Goal: Transaction & Acquisition: Download file/media

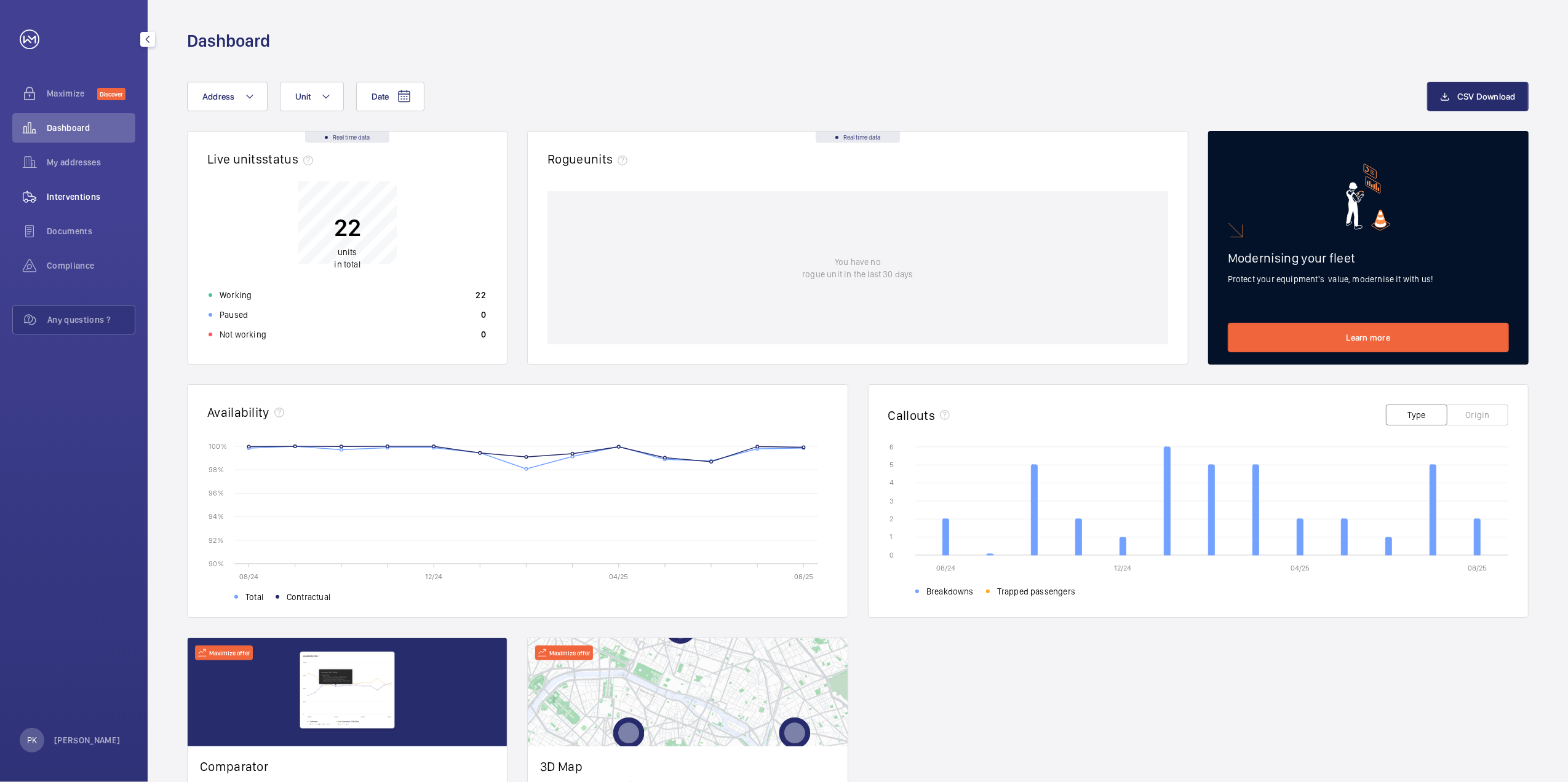
click at [71, 193] on span "Interventions" at bounding box center [91, 197] width 88 height 12
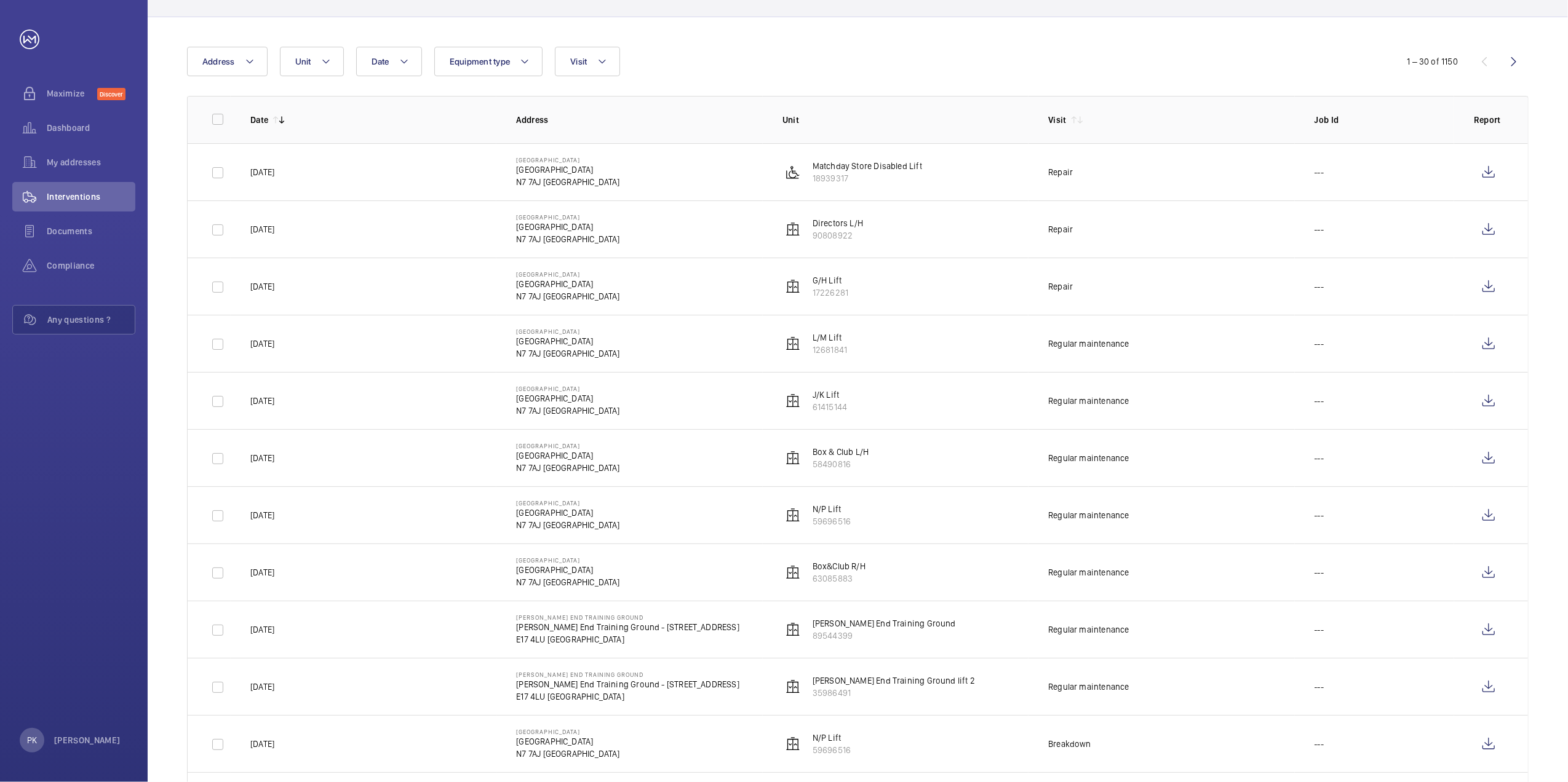
scroll to position [82, 0]
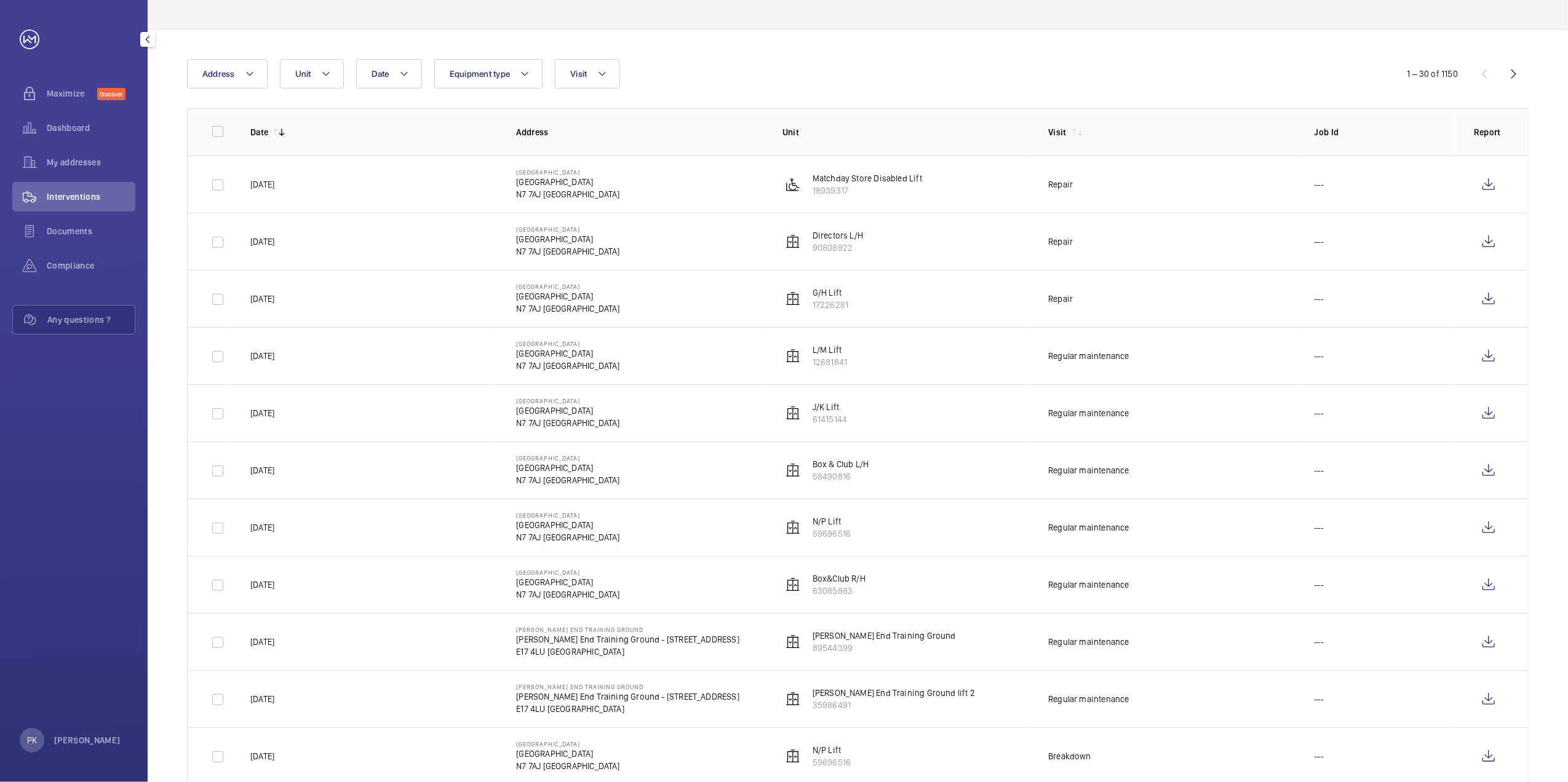
click at [76, 182] on div "Interventions" at bounding box center [74, 197] width 123 height 29
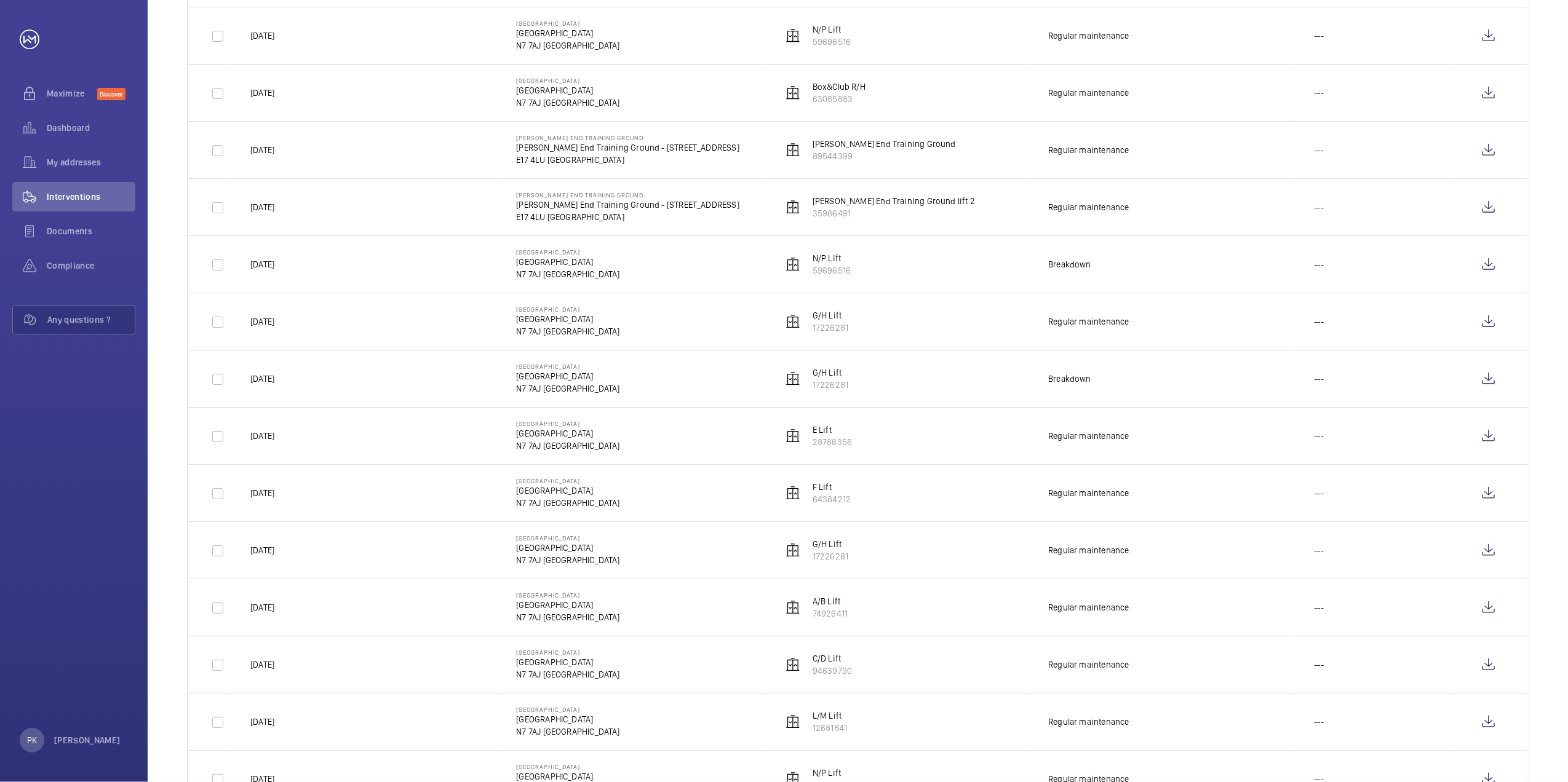
scroll to position [492, 0]
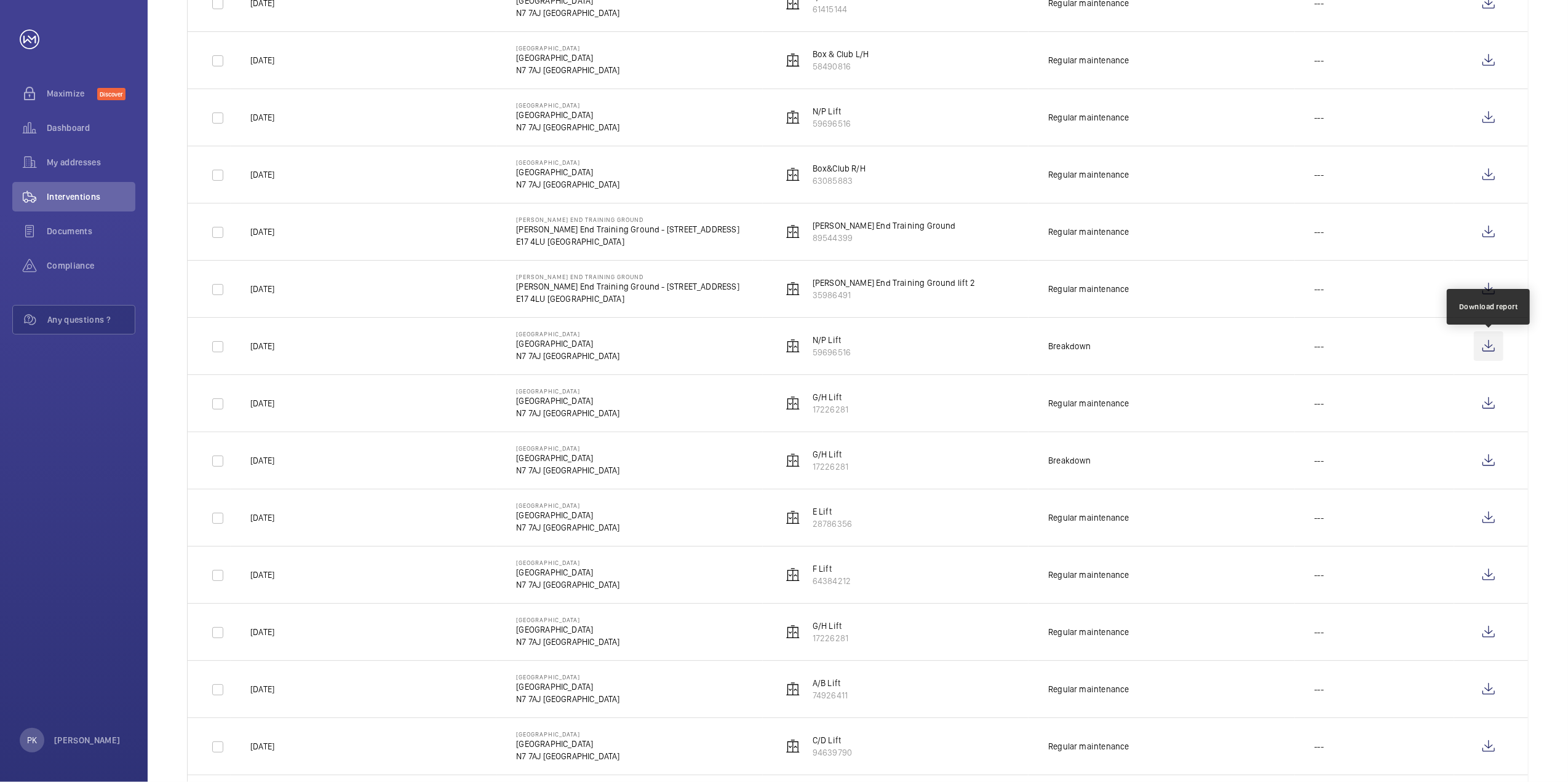
click at [1494, 344] on wm-front-icon-button at bounding box center [1488, 346] width 29 height 29
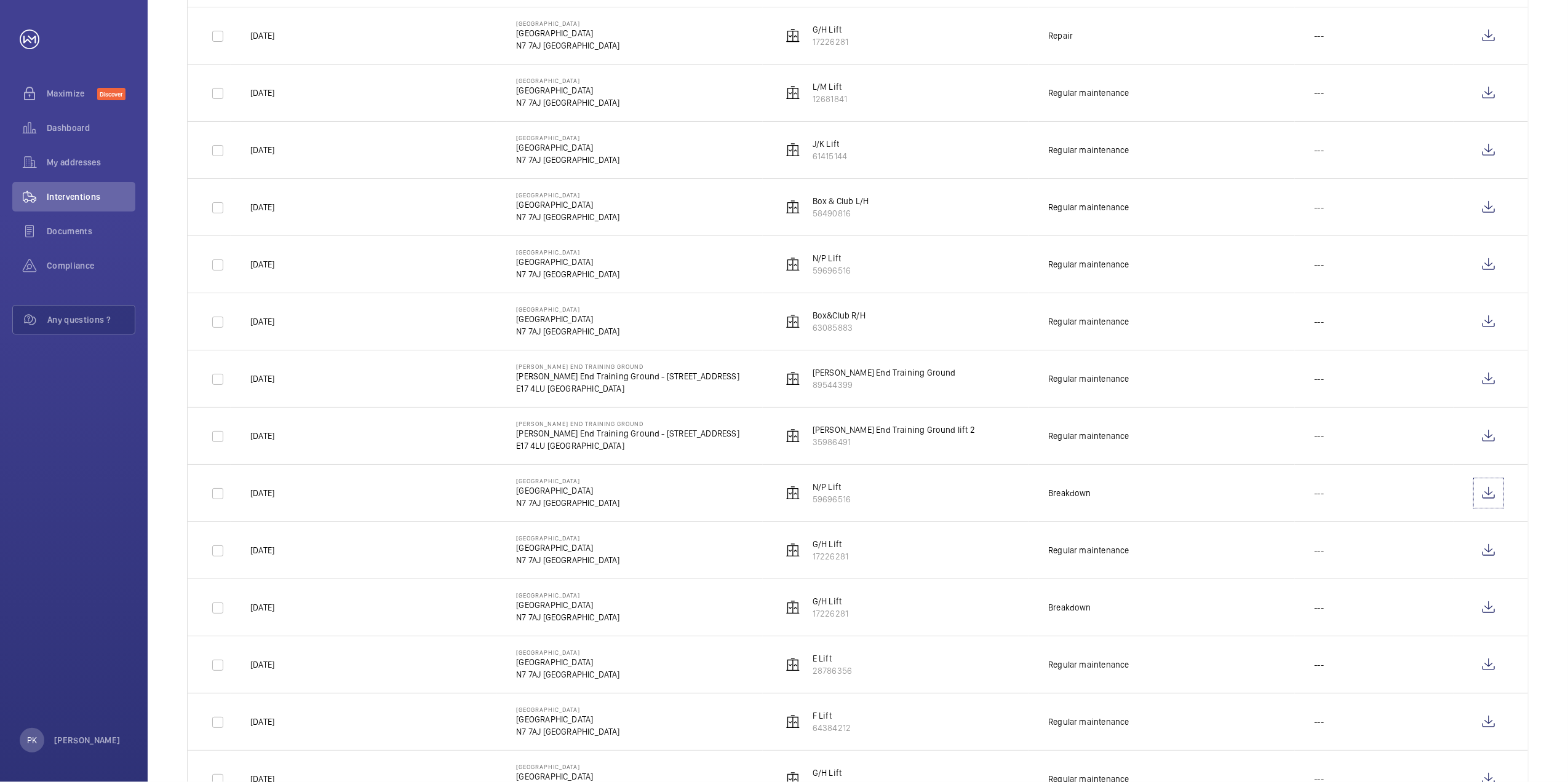
scroll to position [246, 0]
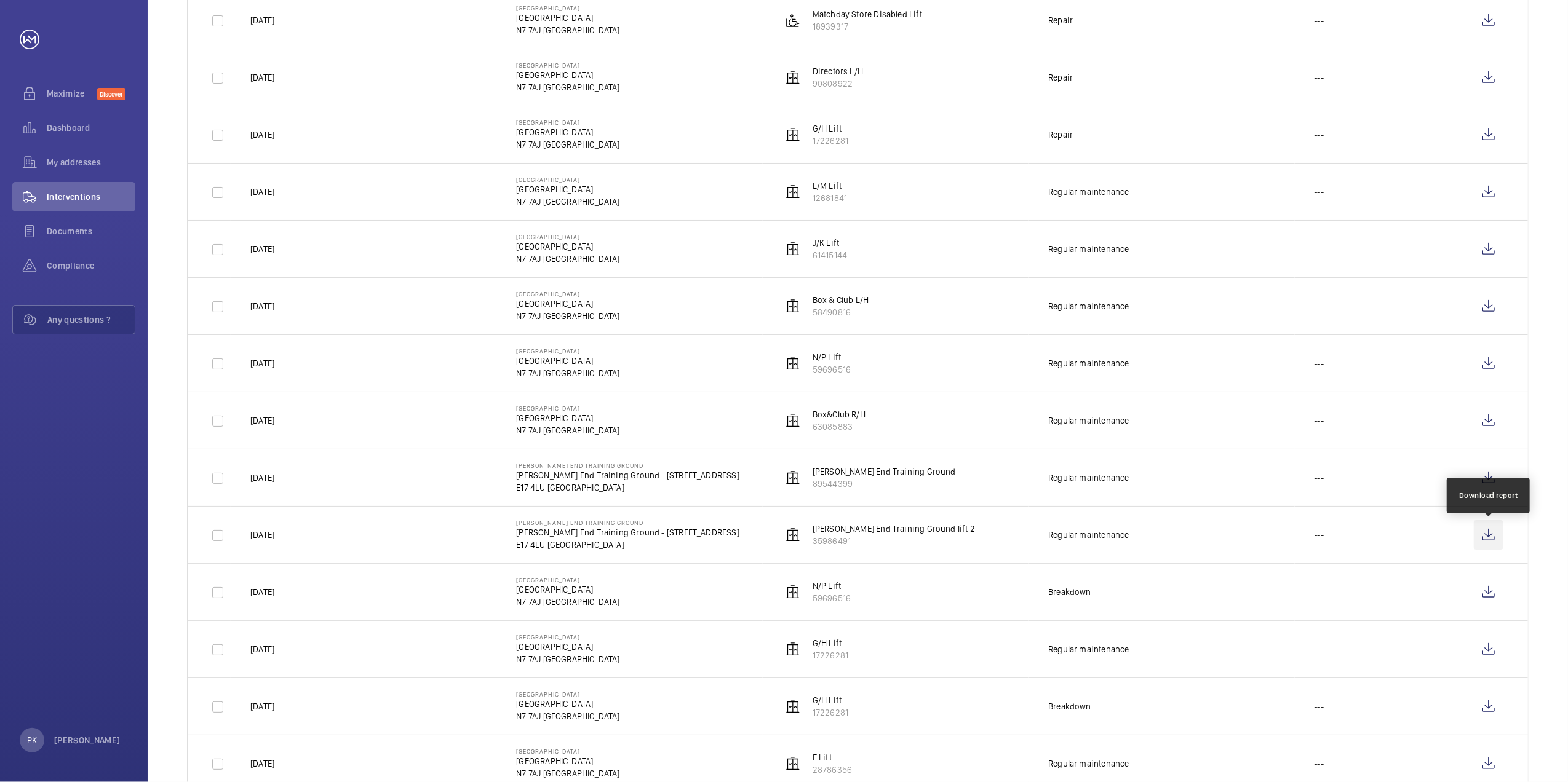
click at [1493, 534] on wm-front-icon-button at bounding box center [1488, 535] width 29 height 29
click at [1489, 483] on wm-front-icon-button at bounding box center [1488, 478] width 29 height 29
click at [1486, 419] on wm-front-icon-button at bounding box center [1488, 421] width 29 height 29
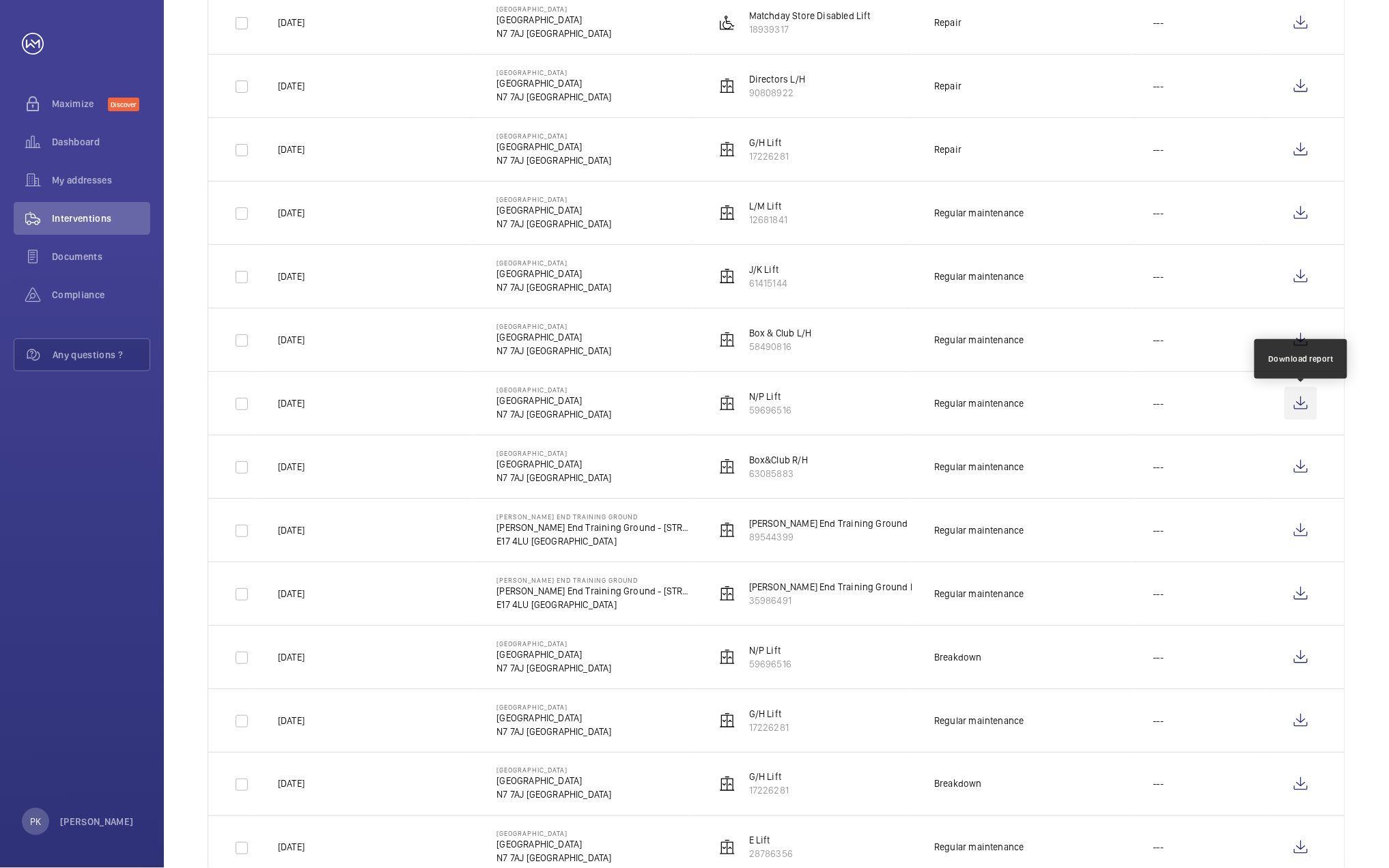
click at [1298, 397] on wm-front-icon-button at bounding box center [1301, 403] width 32 height 32
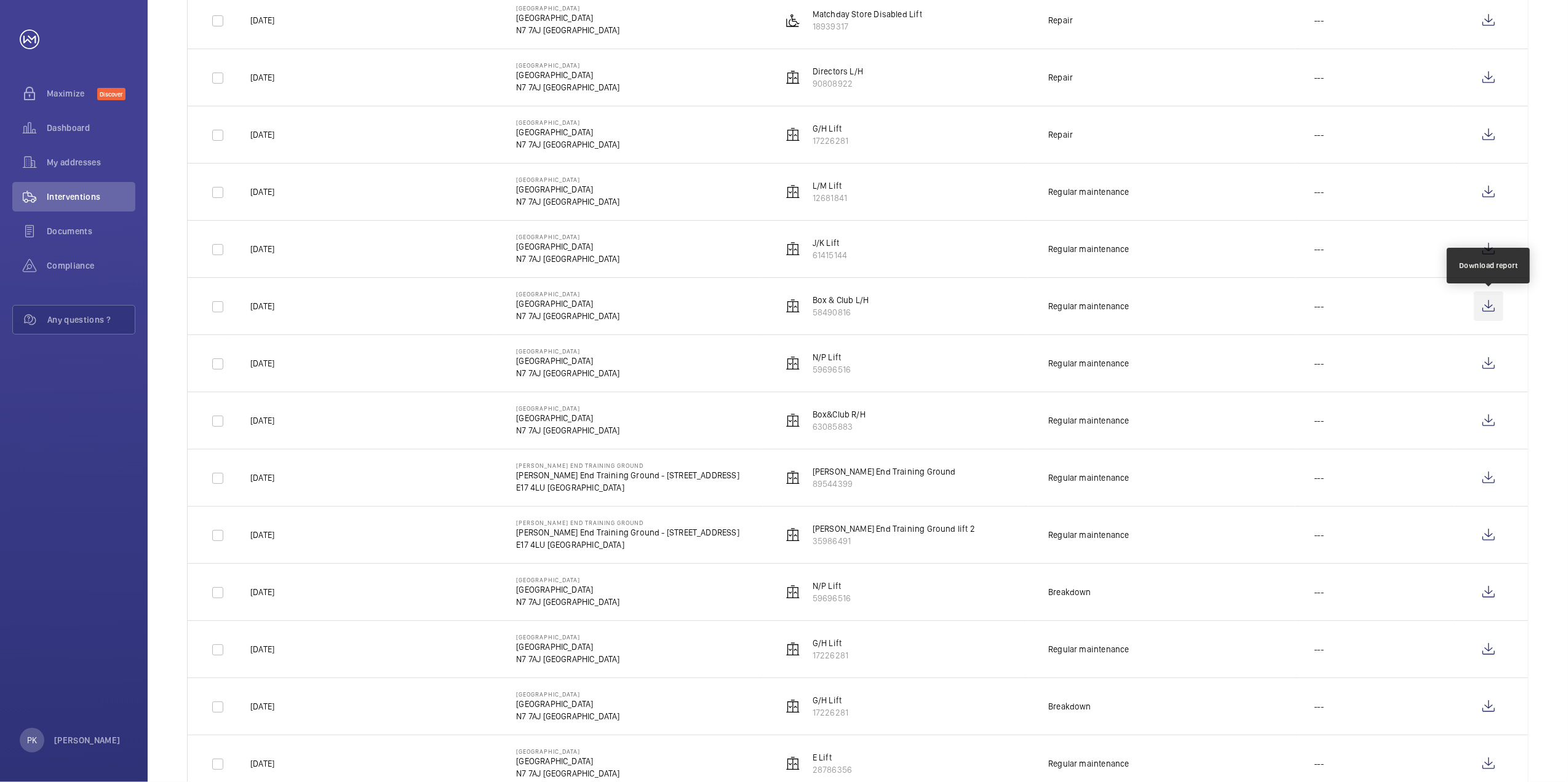
click at [1486, 307] on wm-front-icon-button at bounding box center [1488, 306] width 29 height 29
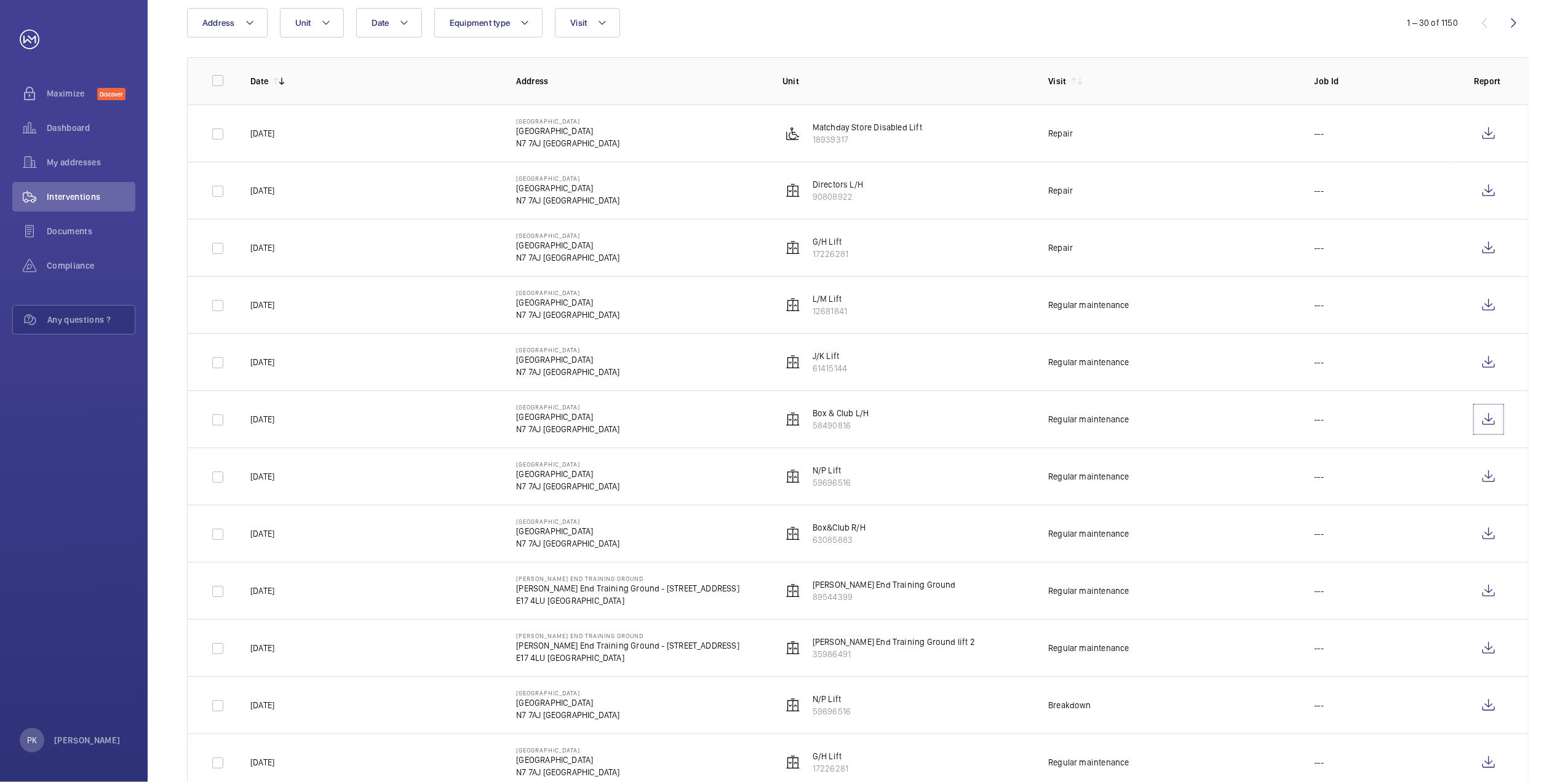
scroll to position [82, 0]
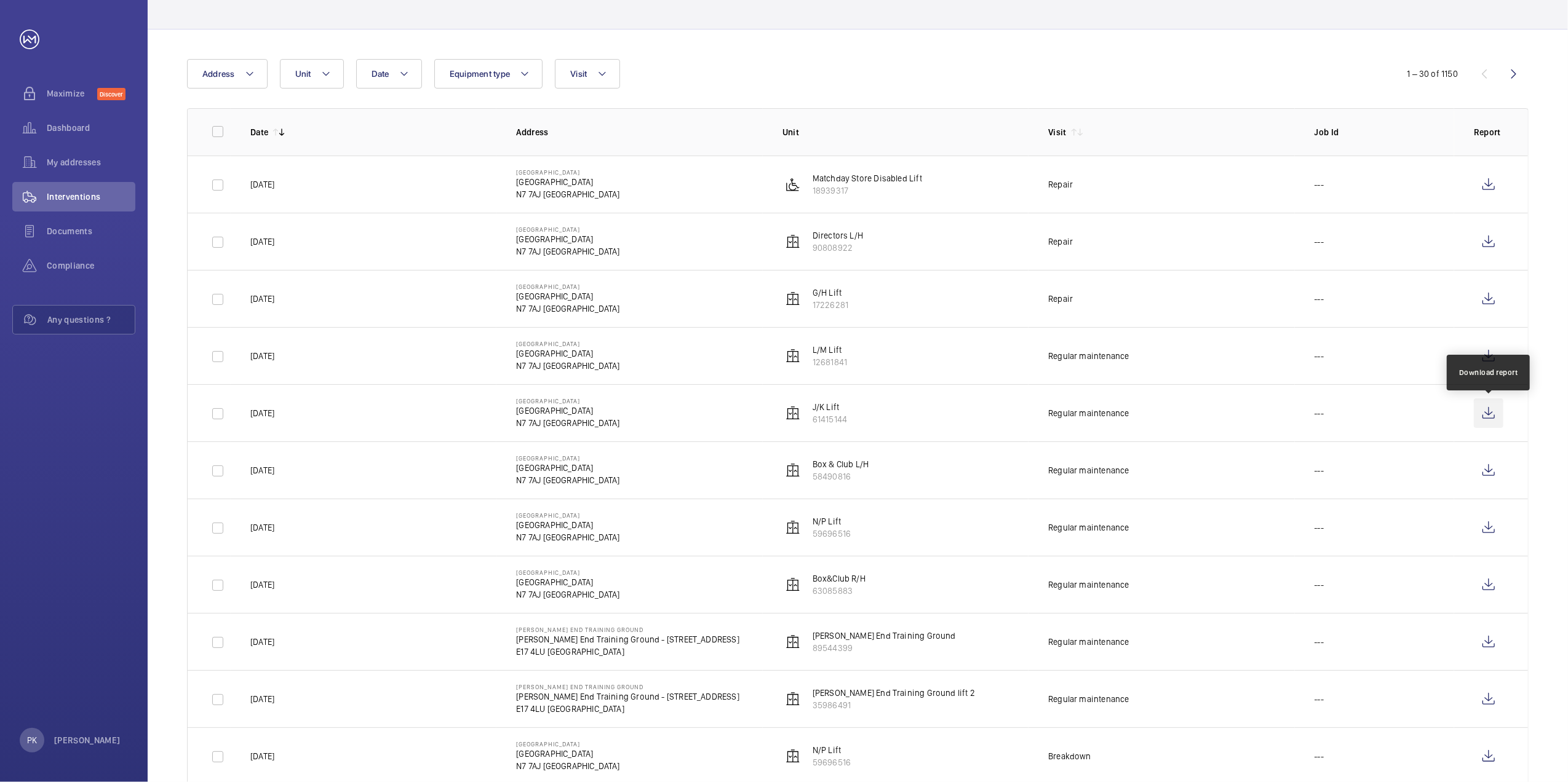
click at [1489, 414] on wm-front-icon-button at bounding box center [1488, 413] width 29 height 29
click at [1489, 357] on wm-front-icon-button at bounding box center [1488, 356] width 29 height 29
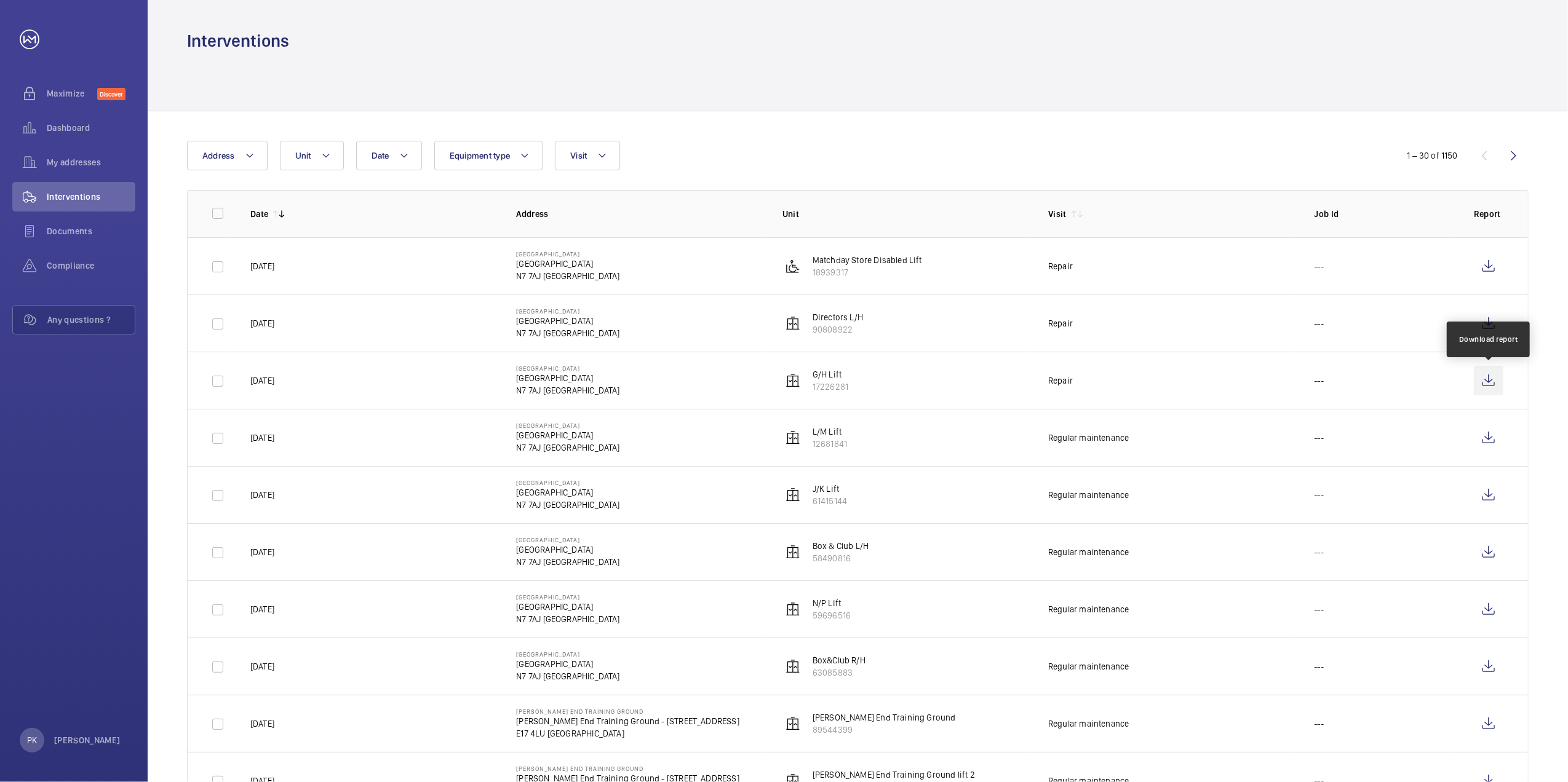
click at [1487, 384] on wm-front-icon-button at bounding box center [1488, 380] width 29 height 29
click at [1493, 321] on wm-front-icon-button at bounding box center [1488, 324] width 29 height 29
drag, startPoint x: 1484, startPoint y: 320, endPoint x: 886, endPoint y: 326, distance: 598.0
click at [886, 326] on td "Directors L/H 90808922" at bounding box center [895, 323] width 265 height 57
click at [1485, 331] on wm-front-icon-button at bounding box center [1488, 324] width 29 height 29
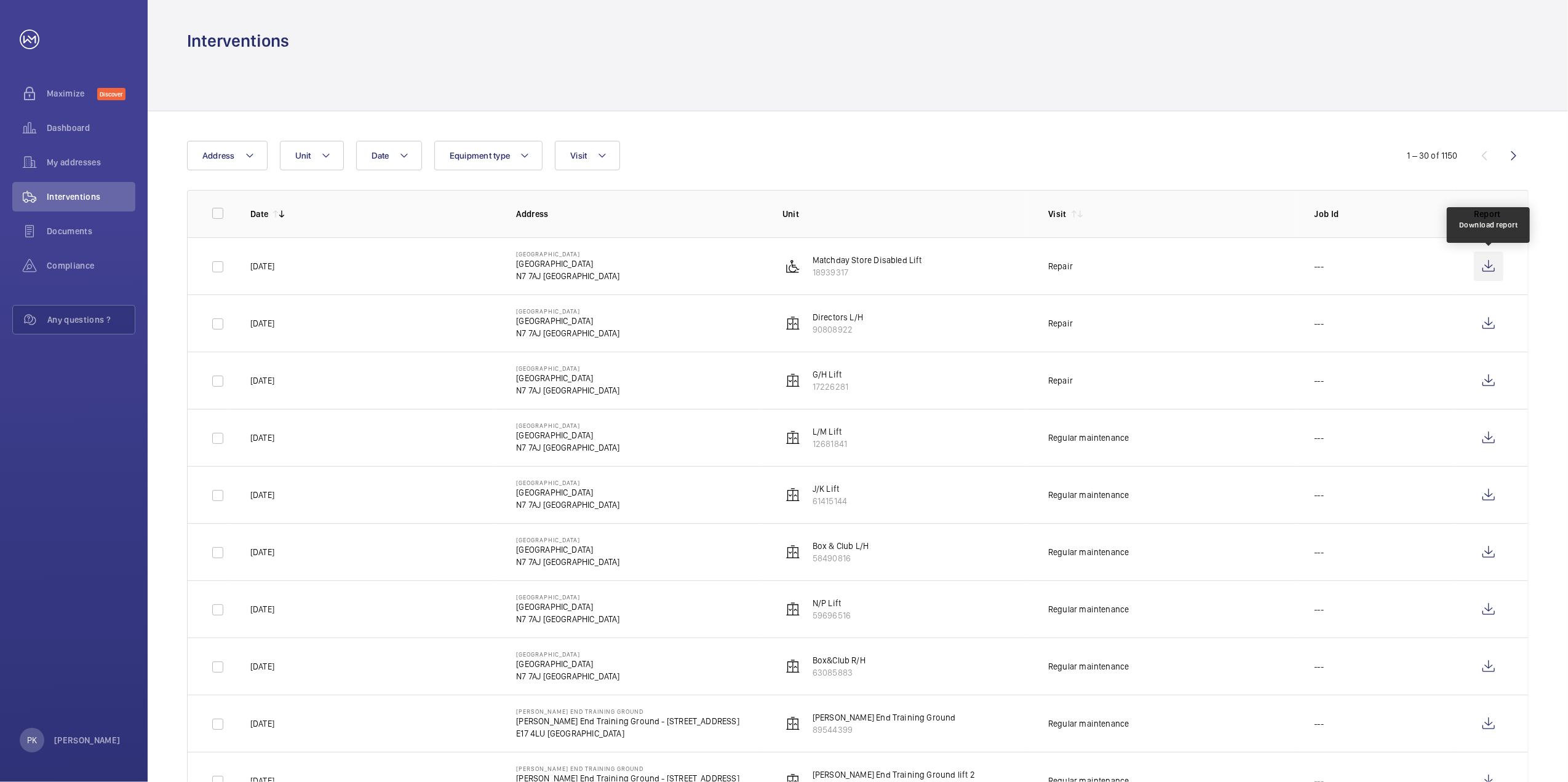
click at [1486, 263] on wm-front-icon-button at bounding box center [1488, 266] width 29 height 29
